Goal: Transaction & Acquisition: Subscribe to service/newsletter

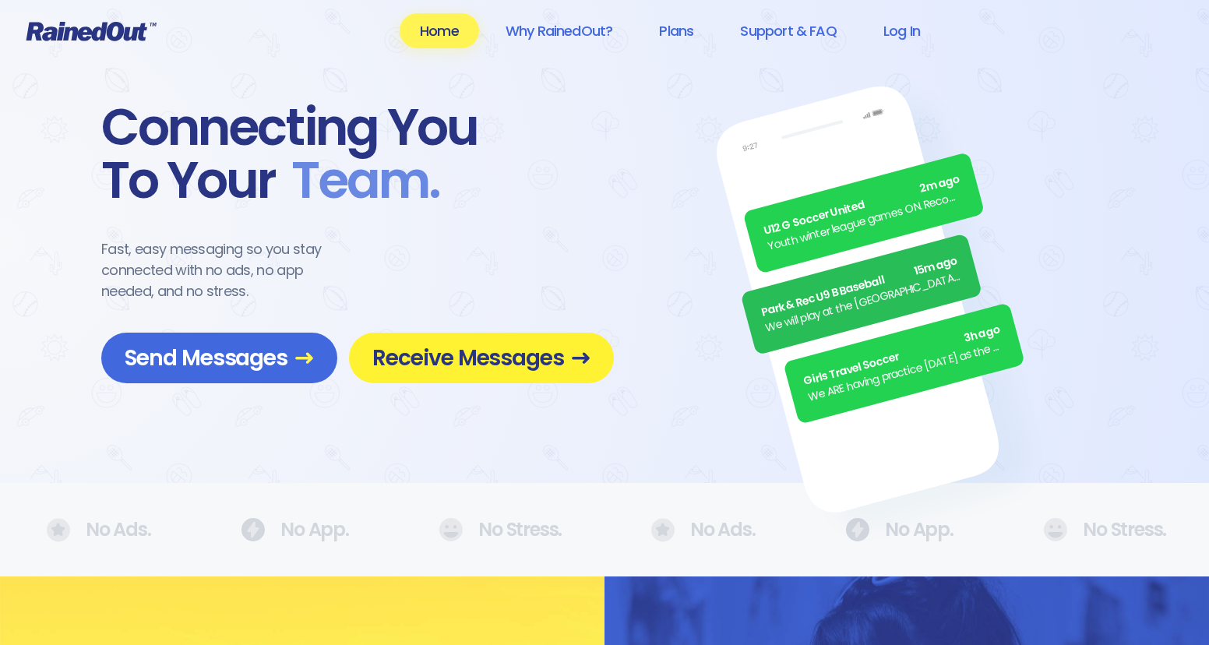
click at [445, 354] on span "Receive Messages" at bounding box center [481, 357] width 218 height 27
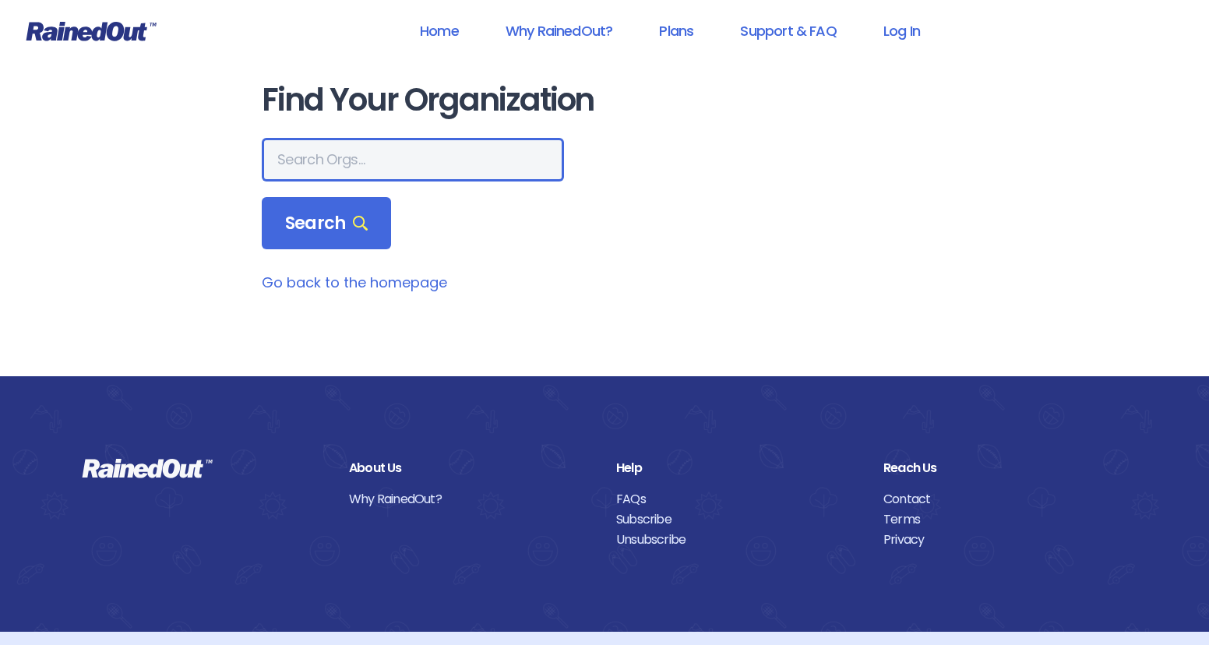
click at [365, 162] on input "text" at bounding box center [413, 160] width 302 height 44
type input "mount pleasant recreation"
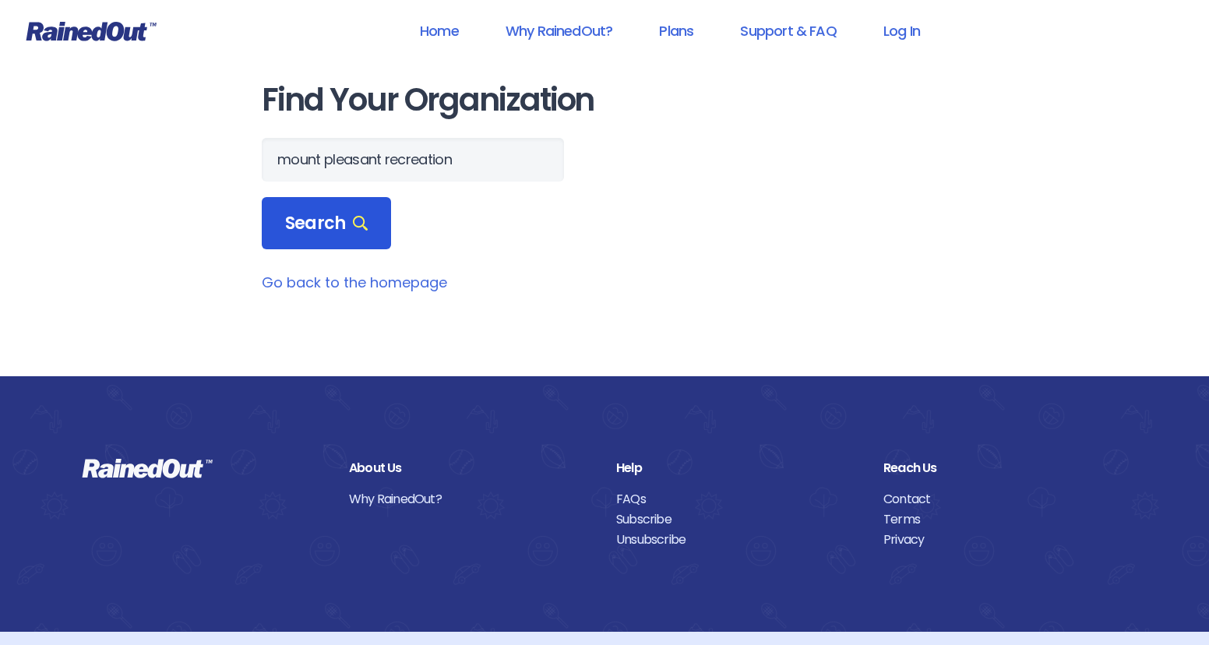
click at [324, 230] on span "Search" at bounding box center [326, 224] width 83 height 22
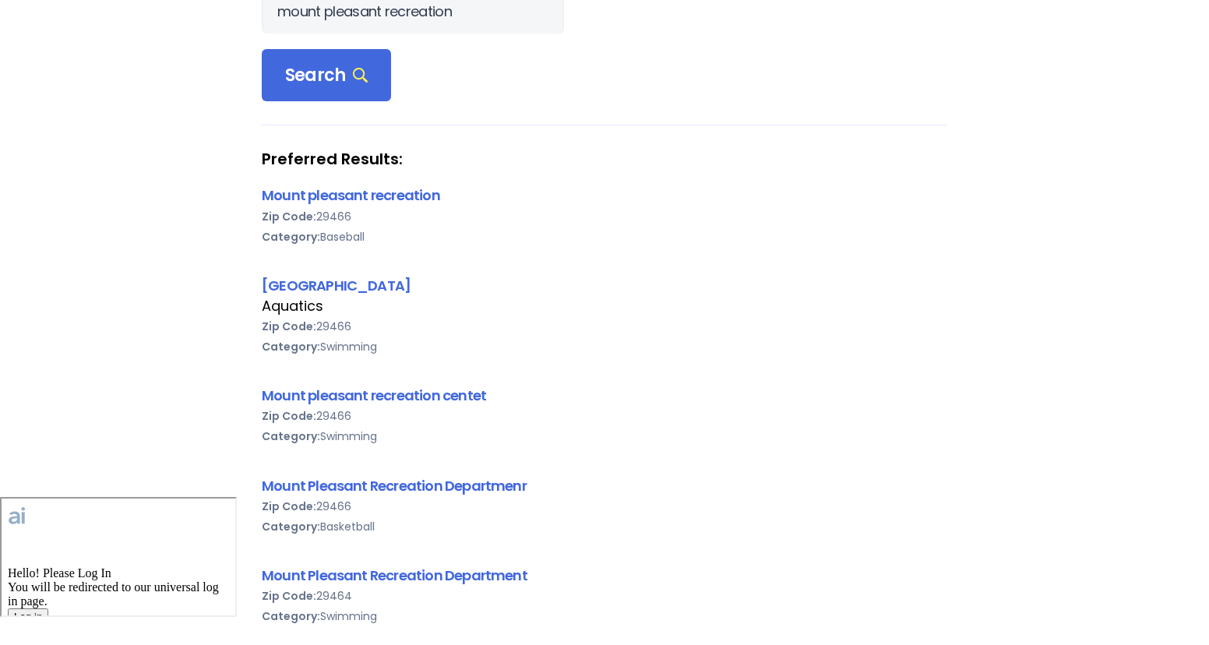
scroll to position [149, 0]
click at [358, 185] on link "Mount pleasant recreation" at bounding box center [351, 194] width 178 height 19
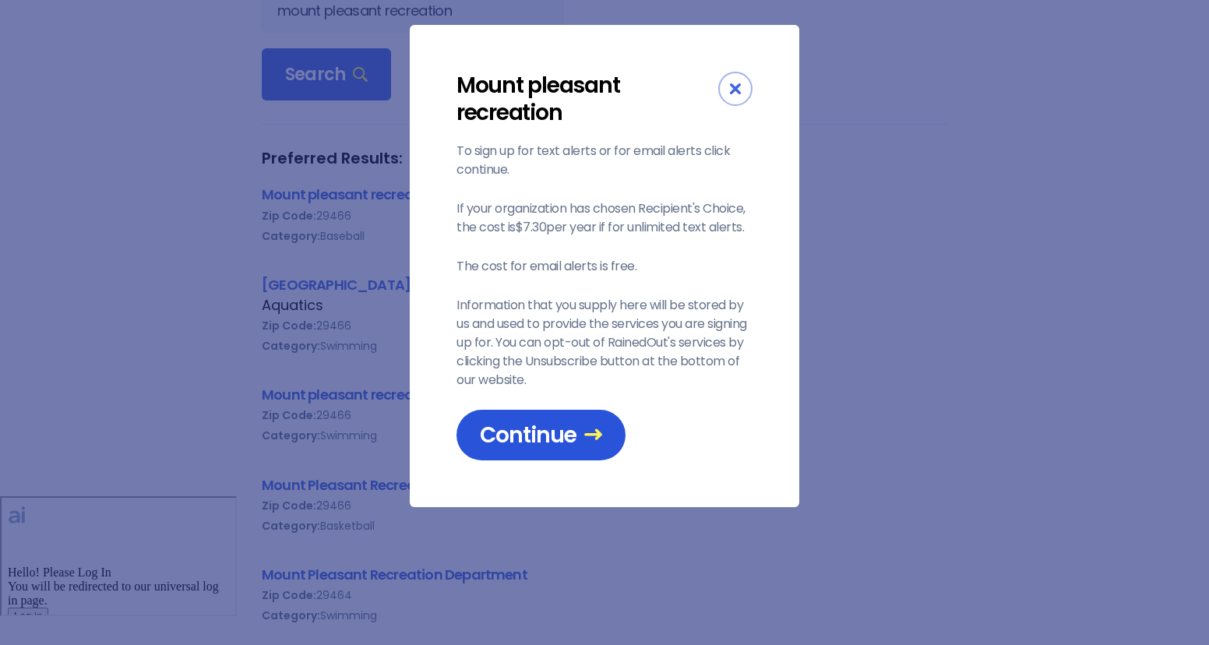
click at [596, 425] on icon at bounding box center [593, 434] width 19 height 19
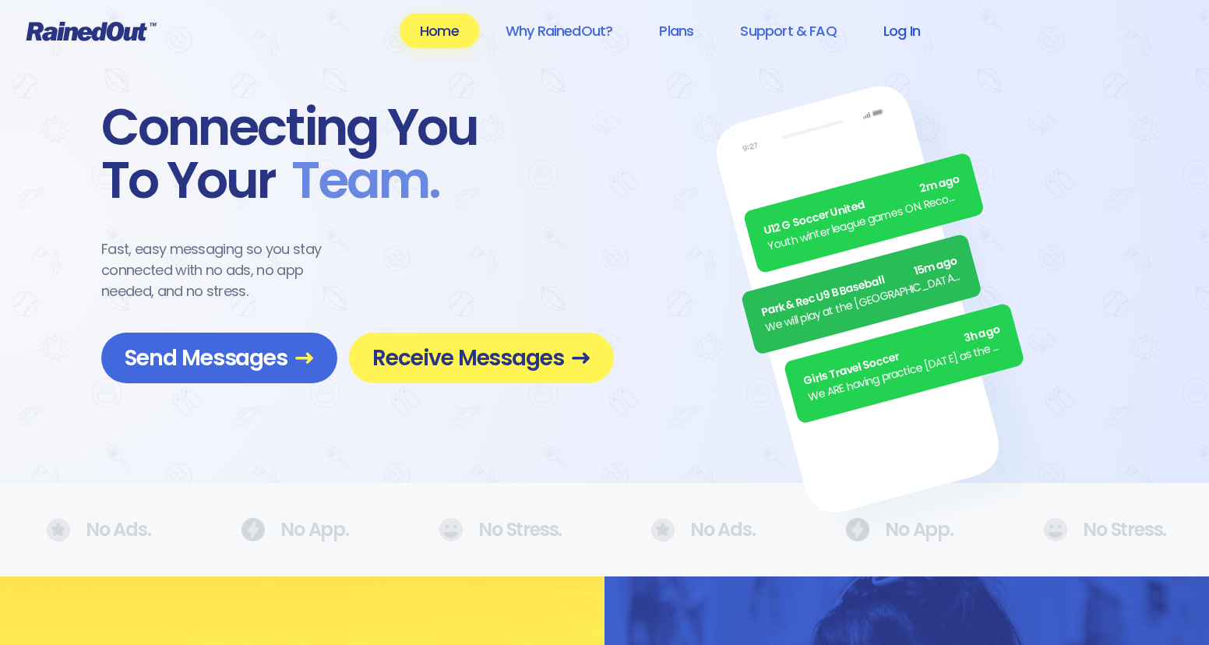
click at [890, 29] on link "Log In" at bounding box center [901, 30] width 77 height 35
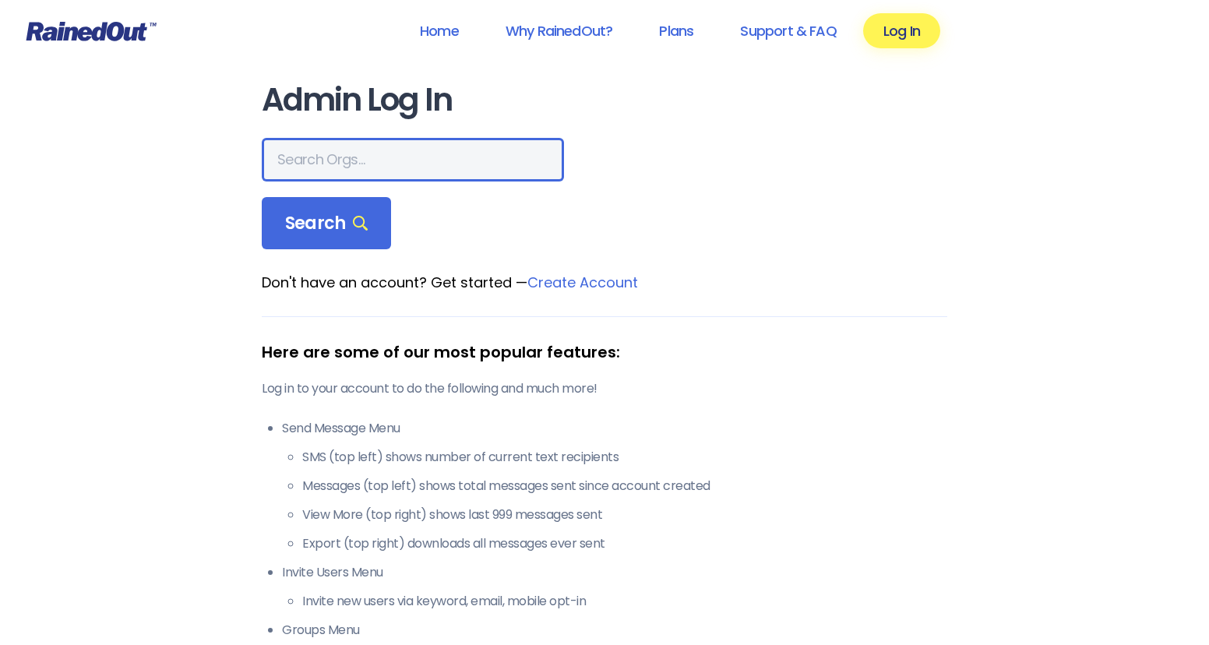
click at [347, 173] on input "text" at bounding box center [413, 160] width 302 height 44
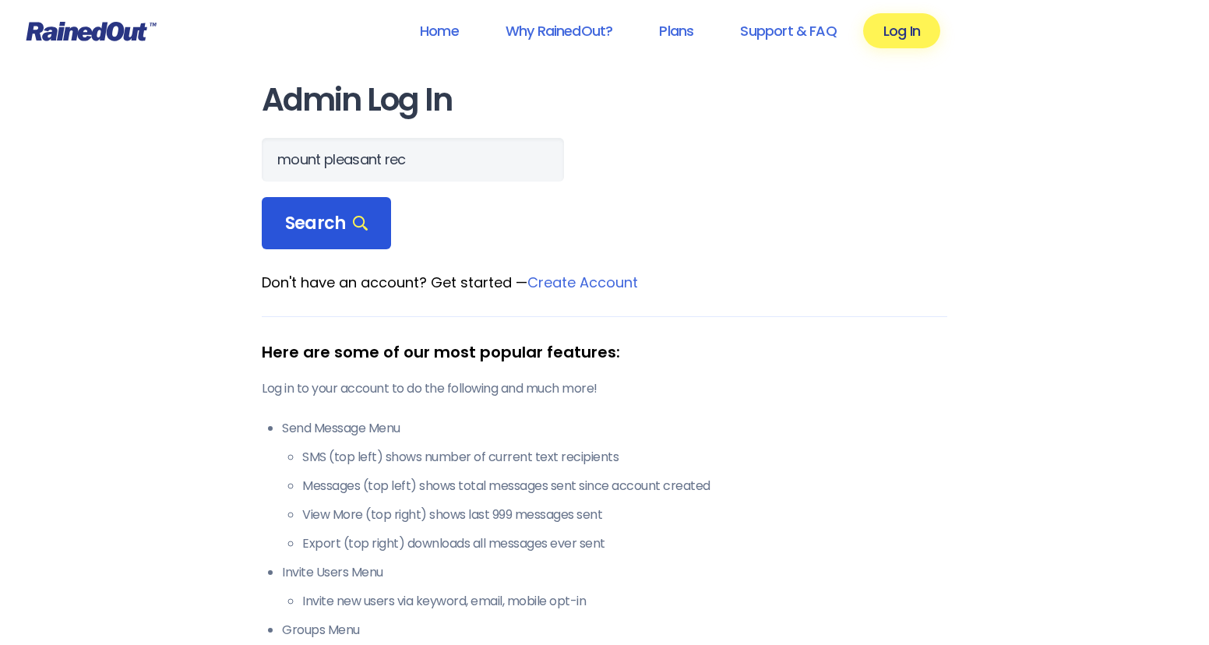
click at [328, 243] on div "Search" at bounding box center [326, 223] width 129 height 53
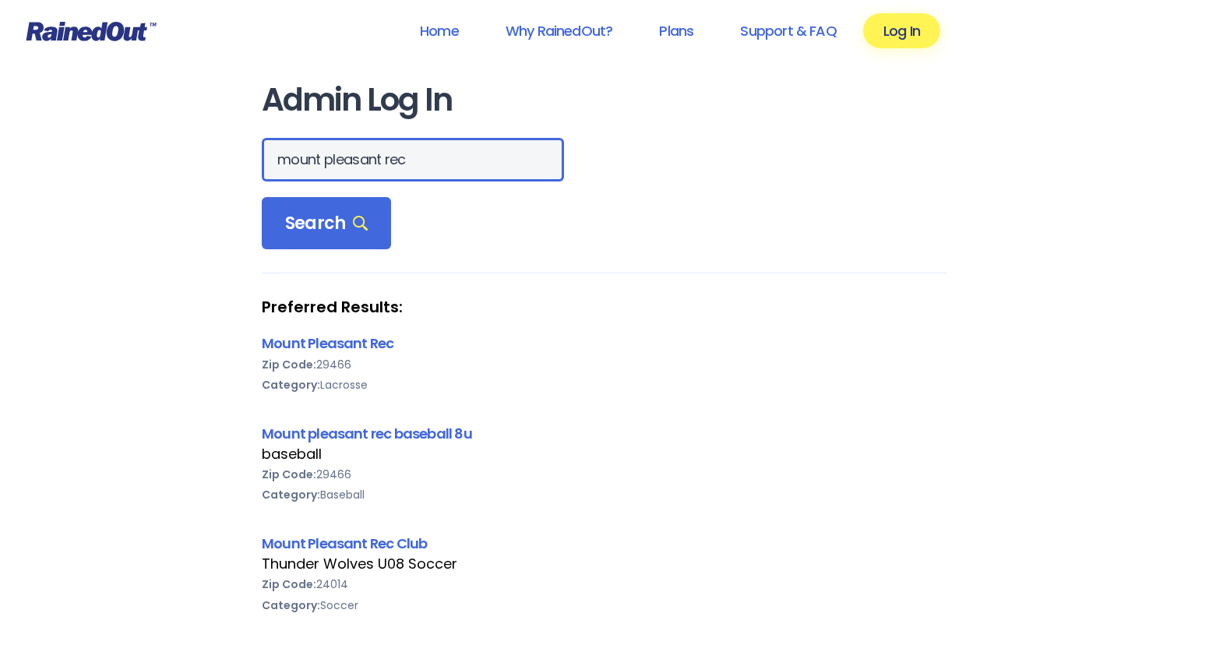
drag, startPoint x: 409, startPoint y: 160, endPoint x: 85, endPoint y: 97, distance: 330.2
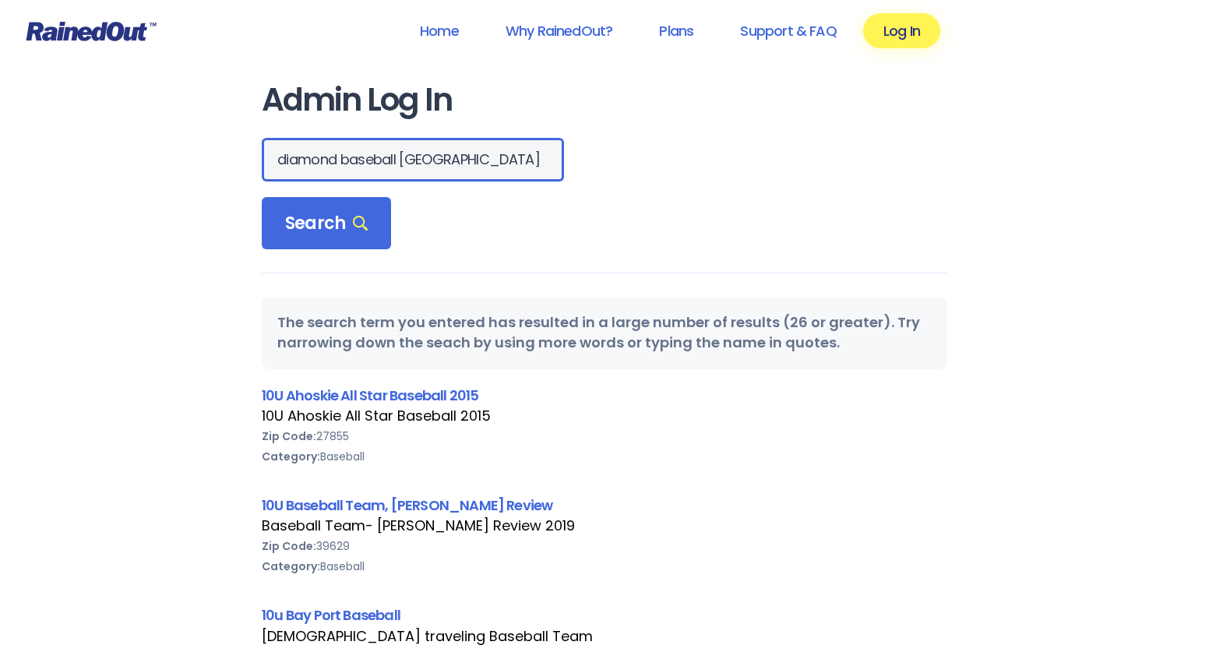
scroll to position [0, 86]
type input "diamond baseball mount pleasant"
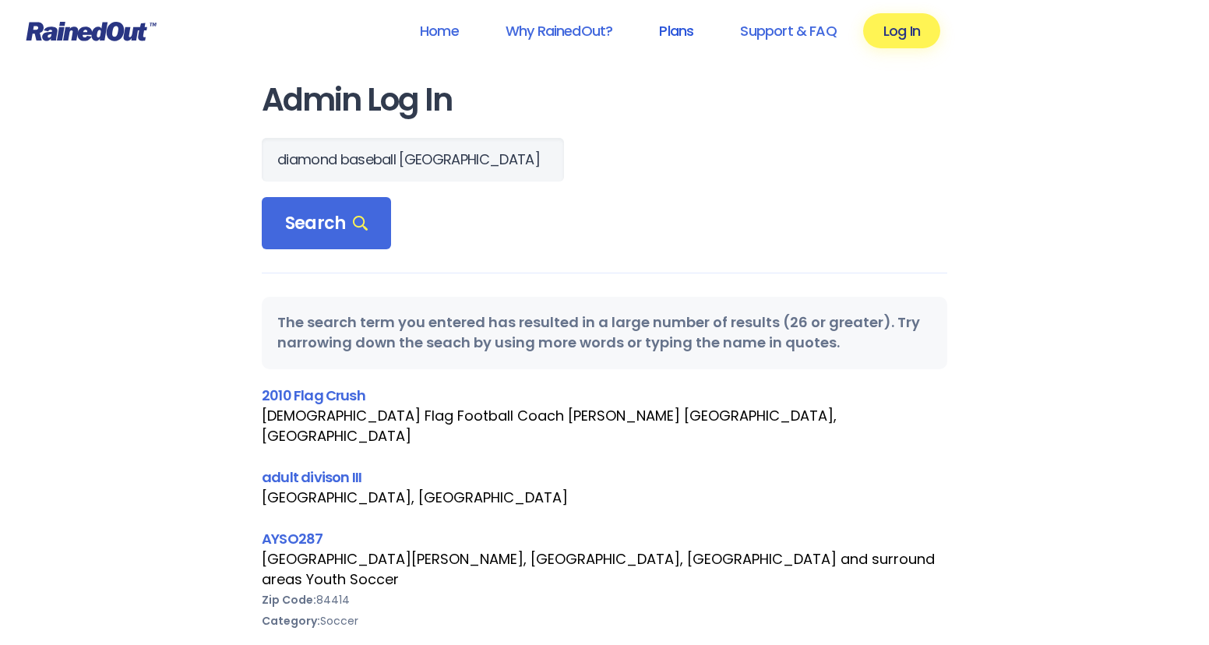
scroll to position [0, 0]
click at [664, 30] on link "Plans" at bounding box center [676, 30] width 75 height 35
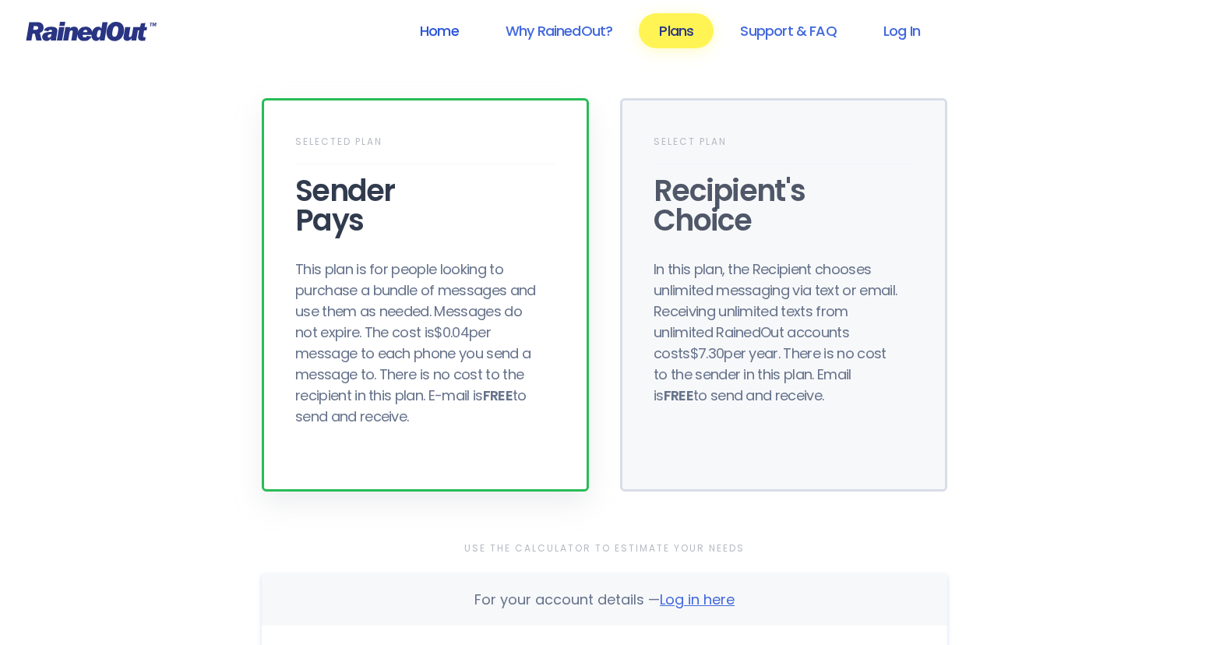
click at [462, 30] on link "Home" at bounding box center [439, 30] width 79 height 35
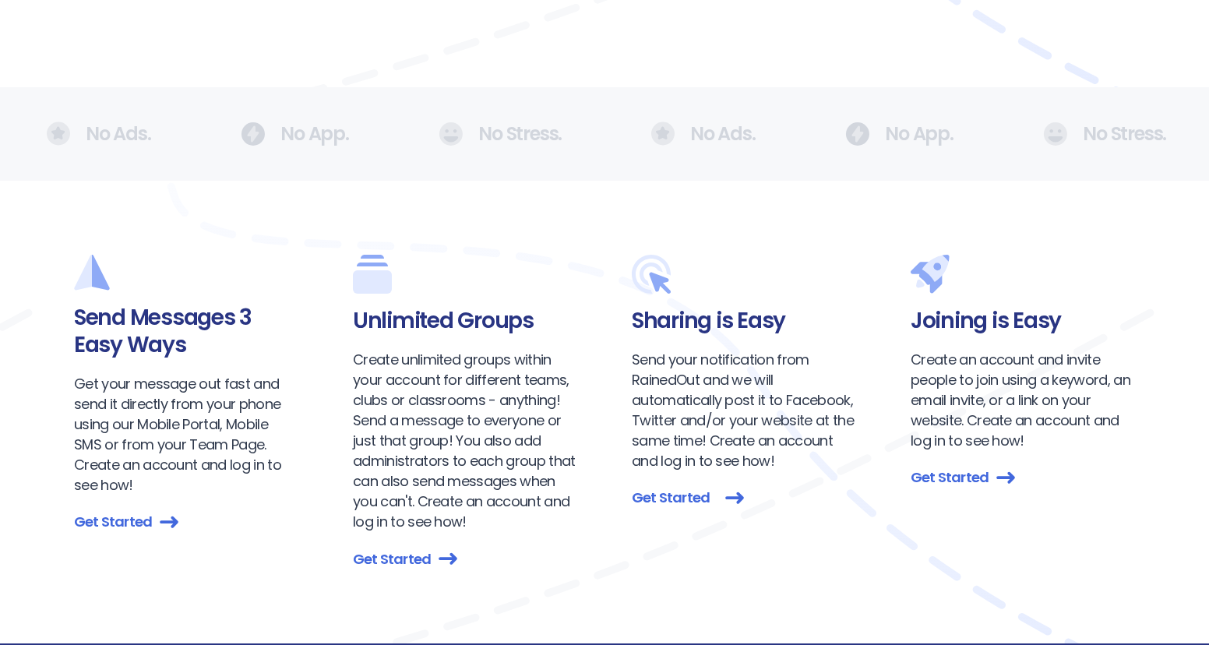
scroll to position [1482, 0]
